Goal: Task Accomplishment & Management: Use online tool/utility

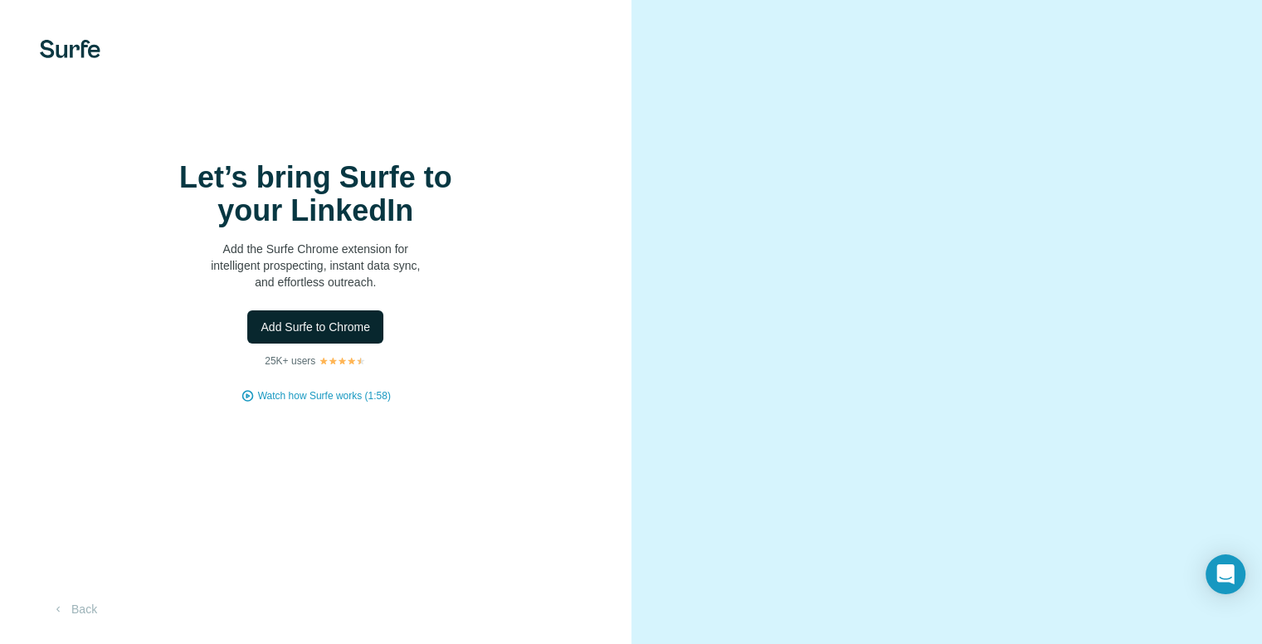
click at [333, 335] on span "Add Surfe to Chrome" at bounding box center [314, 327] width 109 height 17
